Goal: Book appointment/travel/reservation

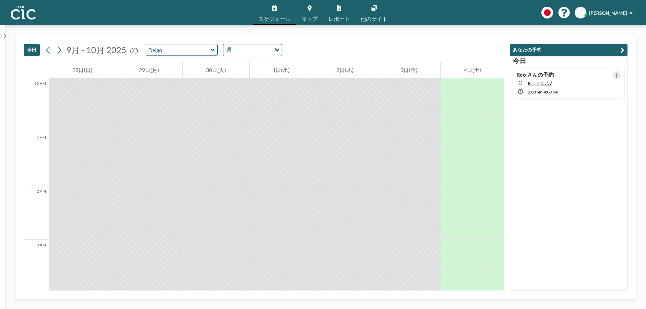
click at [613, 78] on button at bounding box center [617, 75] width 8 height 8
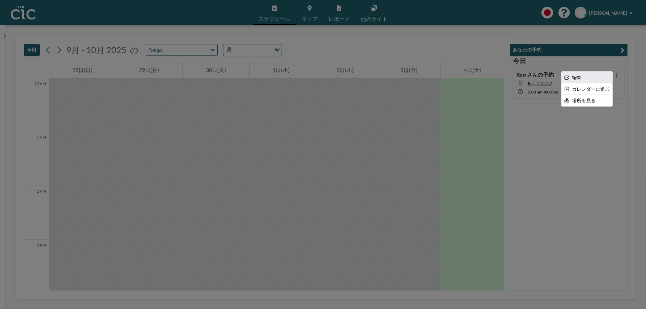
click at [585, 77] on li "編集" at bounding box center [587, 77] width 51 height 11
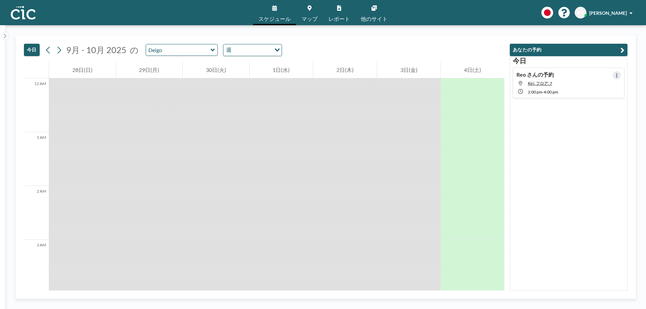
click at [613, 77] on button at bounding box center [617, 75] width 8 height 8
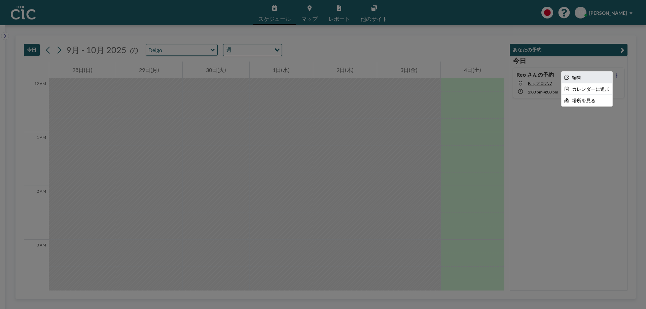
click at [588, 77] on li "編集" at bounding box center [587, 77] width 51 height 11
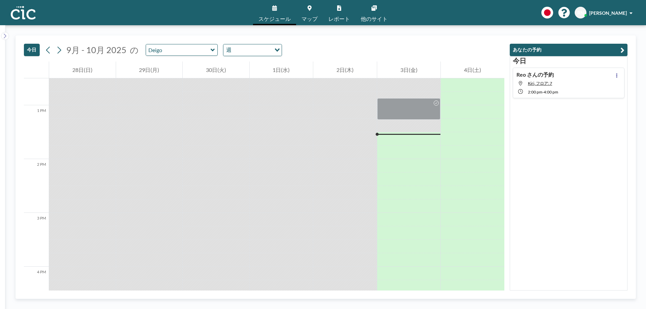
scroll to position [674, 0]
click at [187, 48] on input "text" at bounding box center [178, 49] width 65 height 11
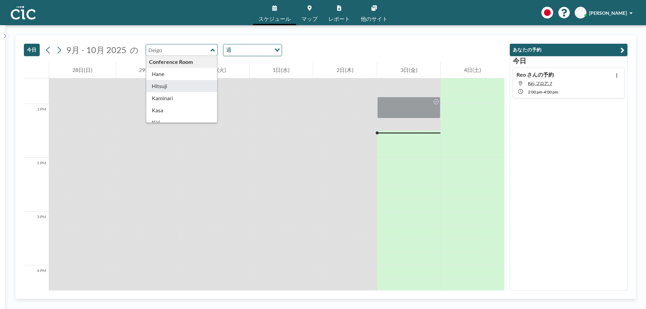
type input "Hitsuji"
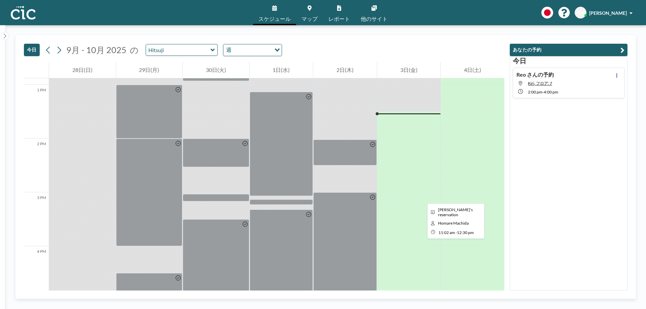
scroll to position [698, 0]
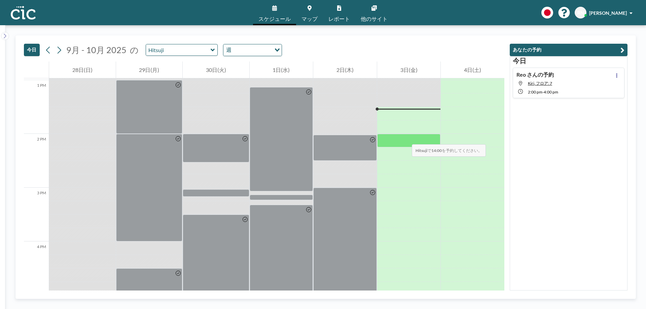
click at [405, 139] on div at bounding box center [409, 140] width 64 height 13
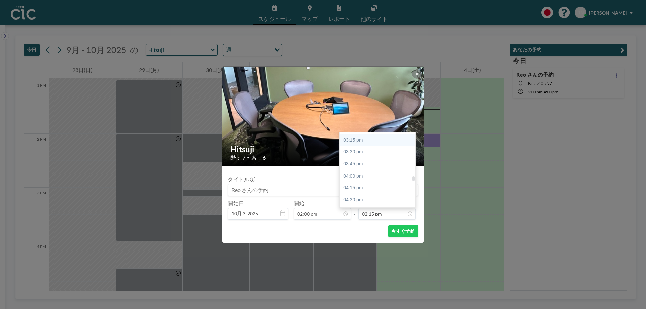
scroll to position [756, 0]
click at [368, 147] on div "04:00 pm" at bounding box center [379, 149] width 79 height 12
type input "04:00 pm"
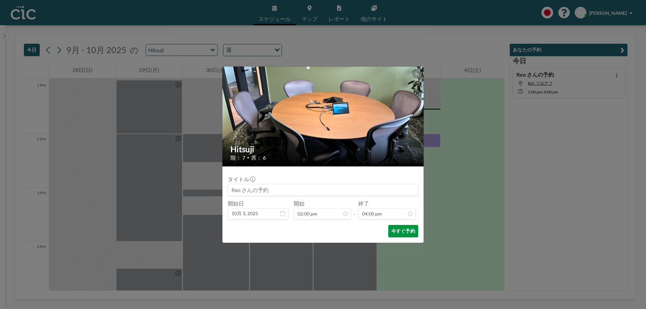
scroll to position [767, 0]
click at [405, 232] on button "今すぐ予約" at bounding box center [403, 231] width 30 height 12
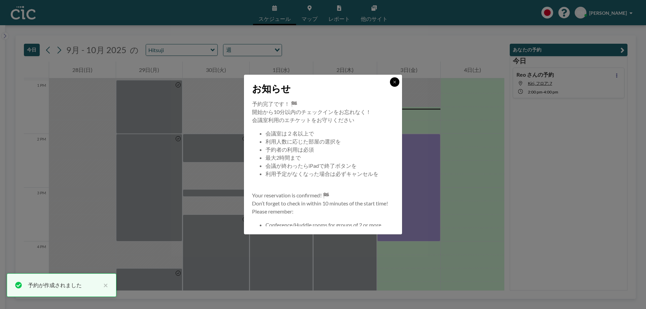
click at [390, 84] on button at bounding box center [394, 81] width 9 height 9
